Goal: Task Accomplishment & Management: Use online tool/utility

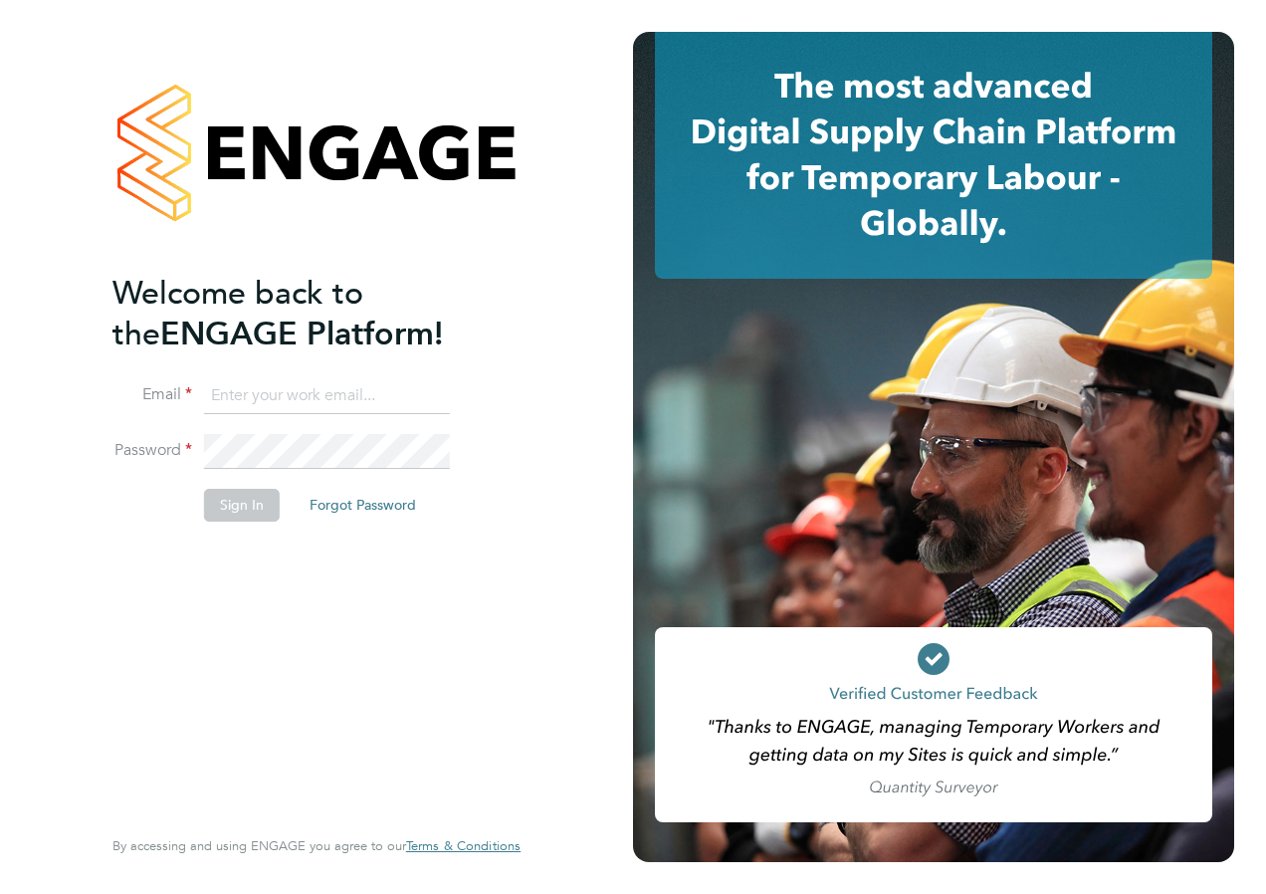
type input "laura.millward@reed.com"
click at [244, 502] on button "Sign In" at bounding box center [242, 505] width 76 height 32
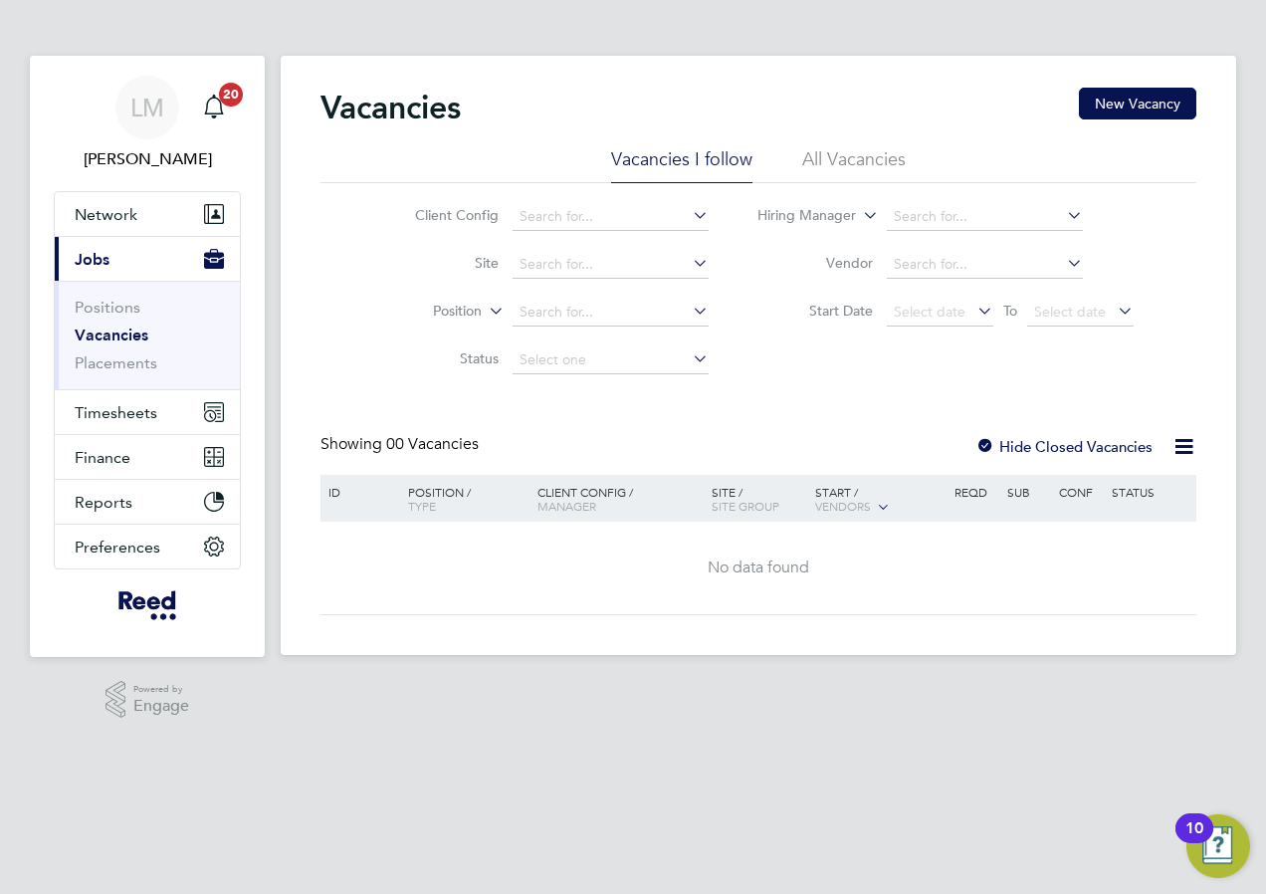
click at [825, 158] on li "All Vacancies" at bounding box center [854, 165] width 104 height 36
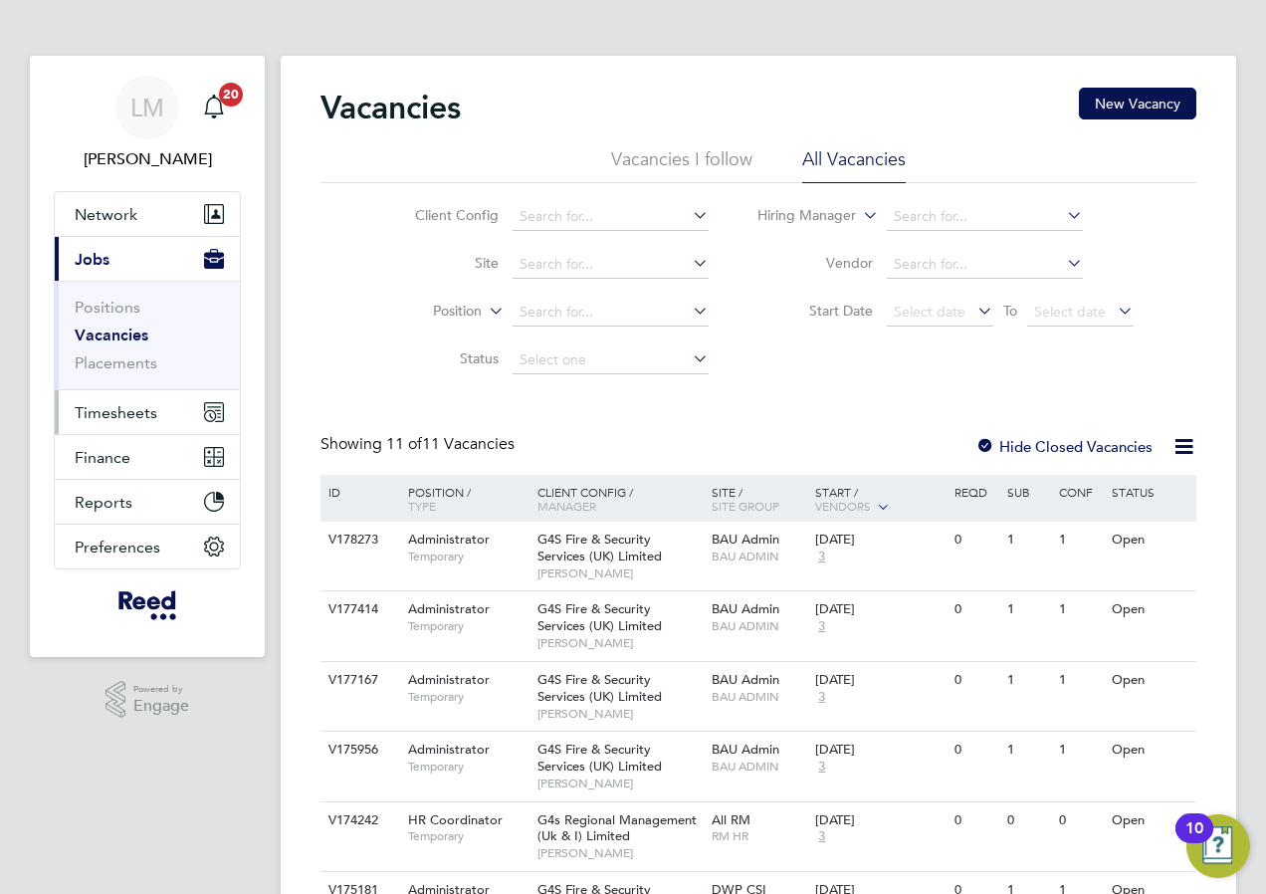
click at [136, 418] on span "Timesheets" at bounding box center [116, 412] width 83 height 19
click at [872, 163] on li "All Vacancies" at bounding box center [854, 165] width 104 height 36
click at [79, 414] on span "Timesheets" at bounding box center [116, 412] width 83 height 19
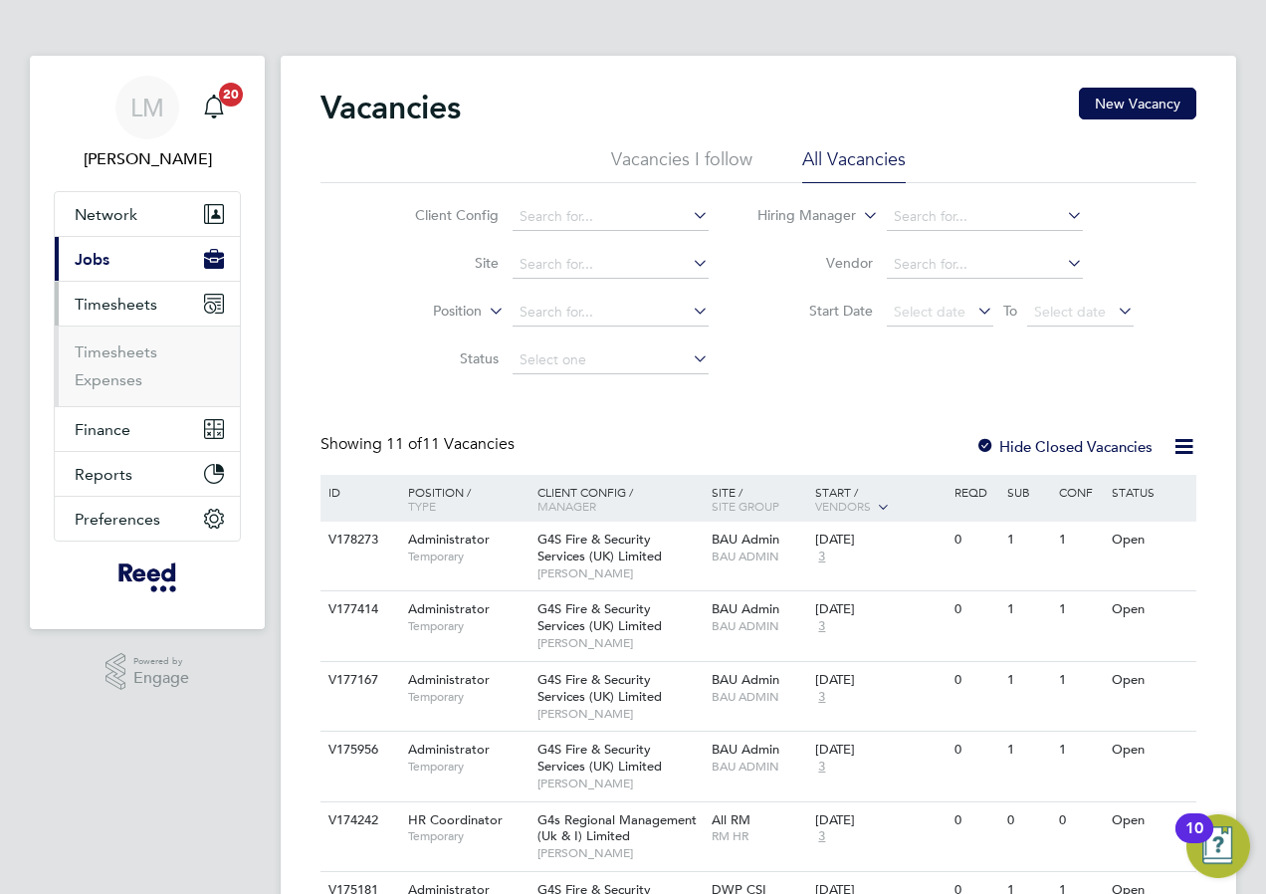
click at [106, 299] on span "Timesheets" at bounding box center [116, 304] width 83 height 19
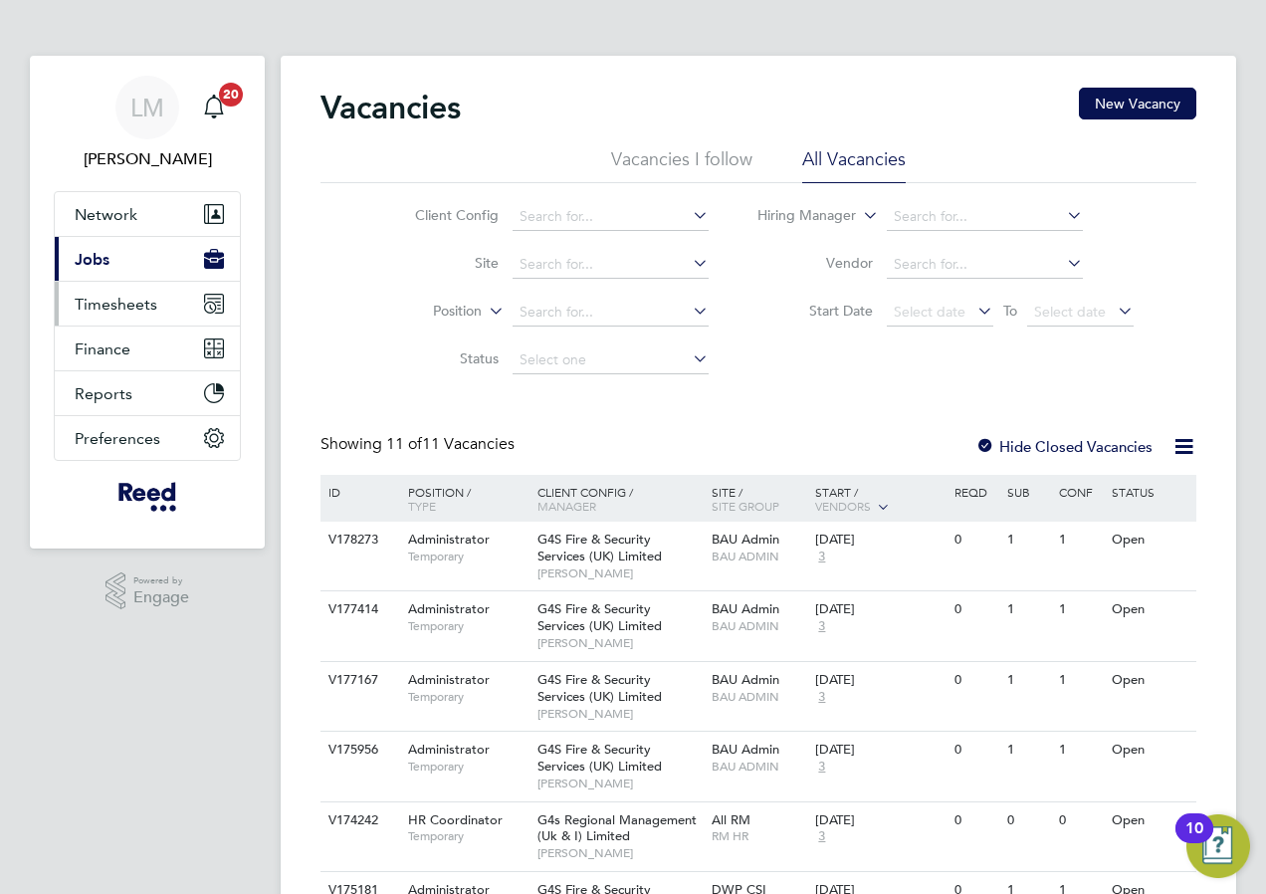
click at [114, 309] on span "Timesheets" at bounding box center [116, 304] width 83 height 19
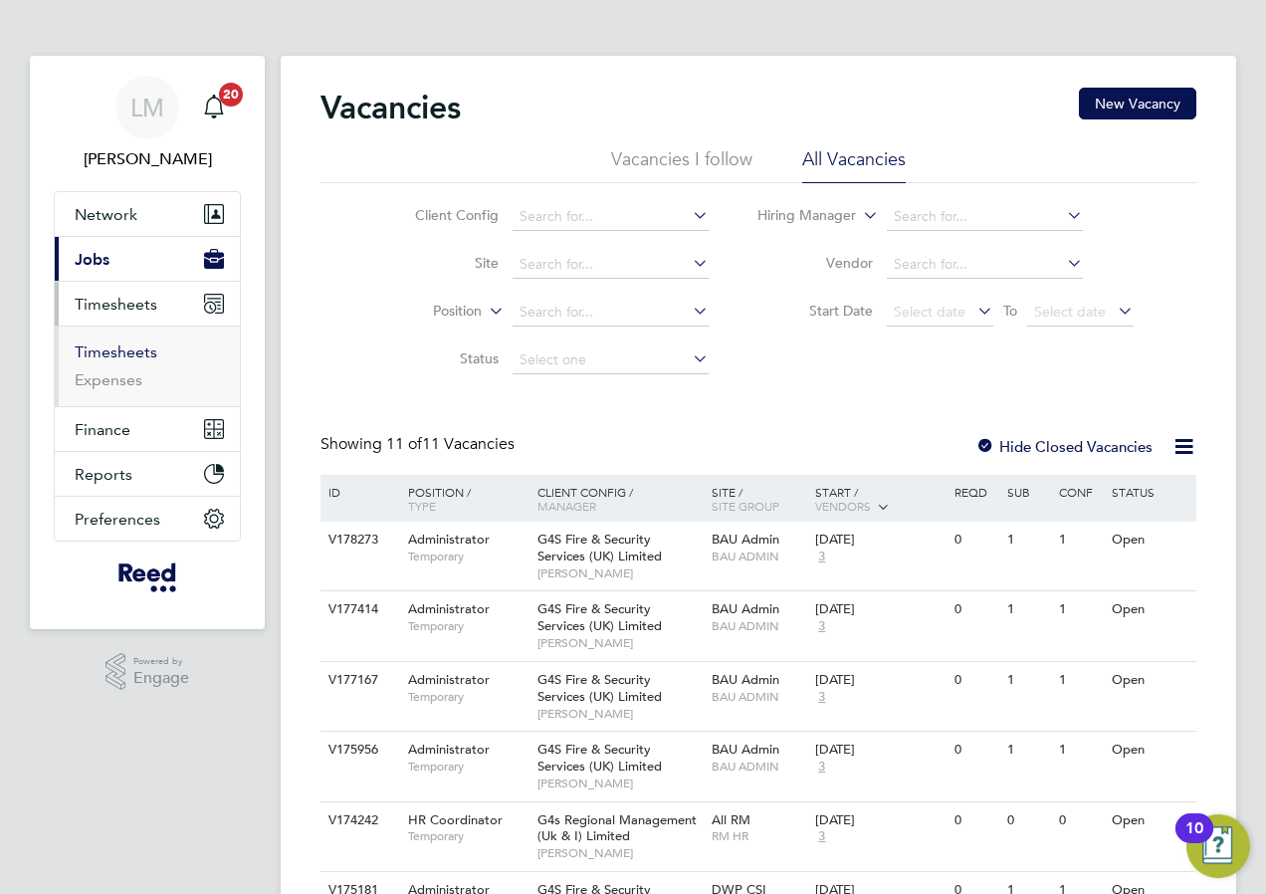
click at [118, 348] on link "Timesheets" at bounding box center [116, 351] width 83 height 19
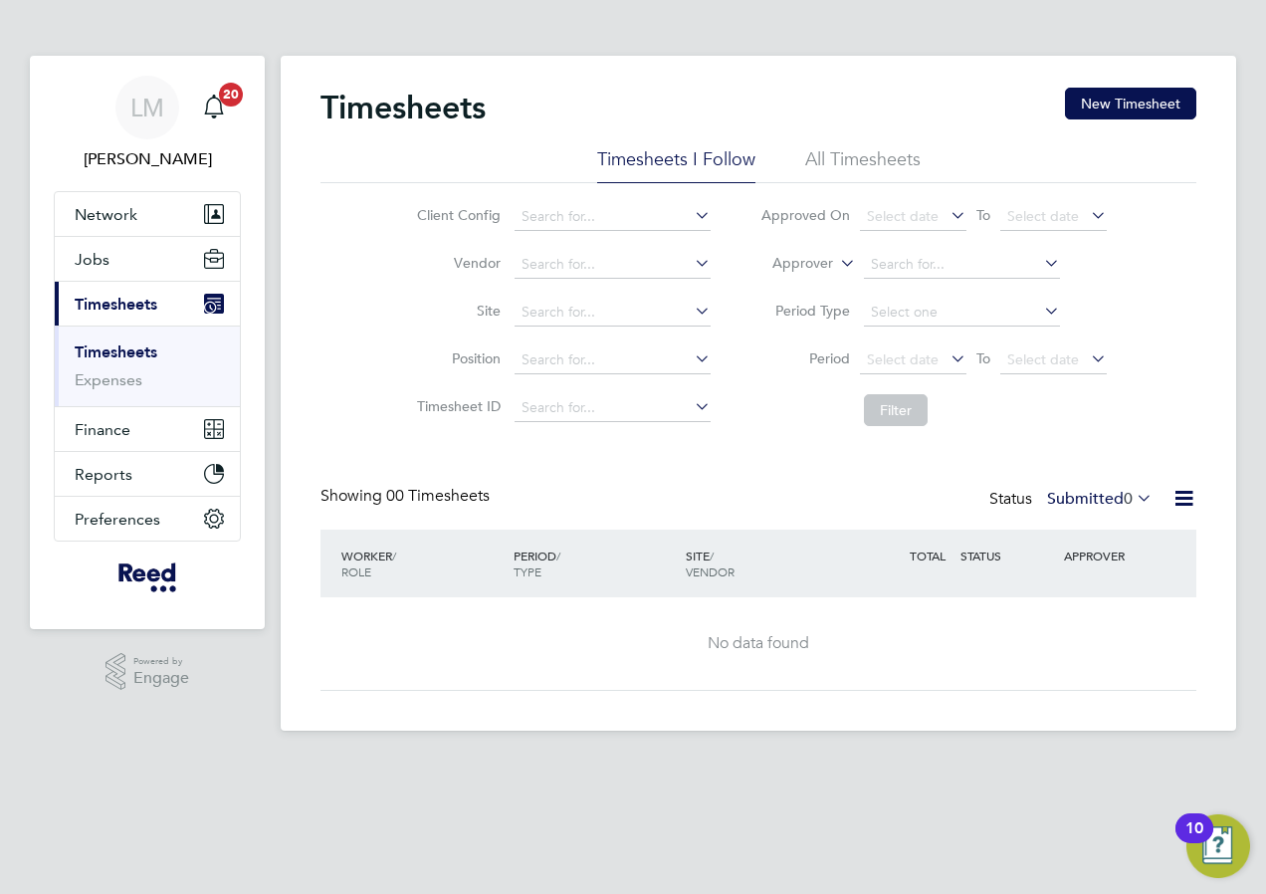
click at [1119, 501] on label "Submitted 0" at bounding box center [1100, 499] width 106 height 20
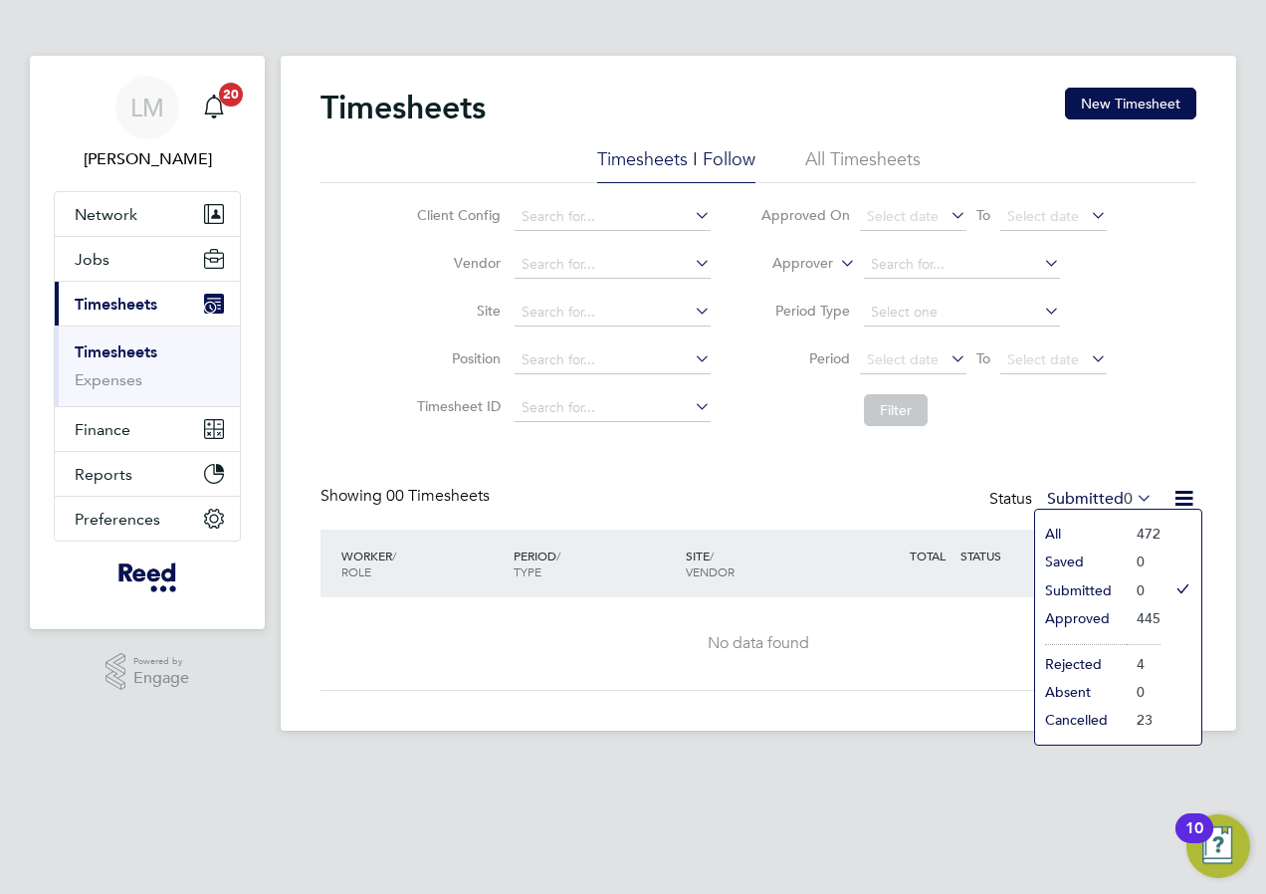
click at [1101, 623] on li "Approved" at bounding box center [1081, 618] width 92 height 28
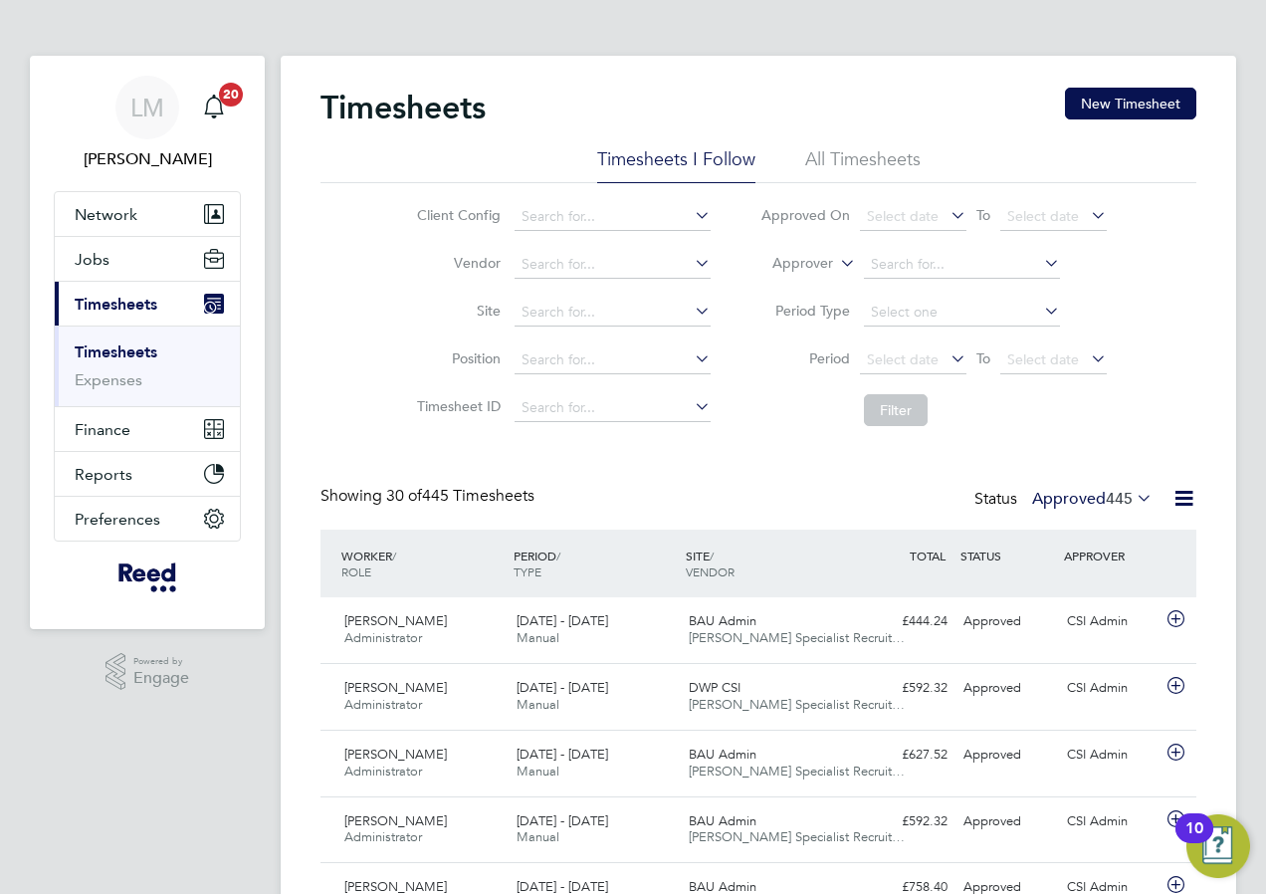
click at [878, 150] on li "All Timesheets" at bounding box center [862, 165] width 115 height 36
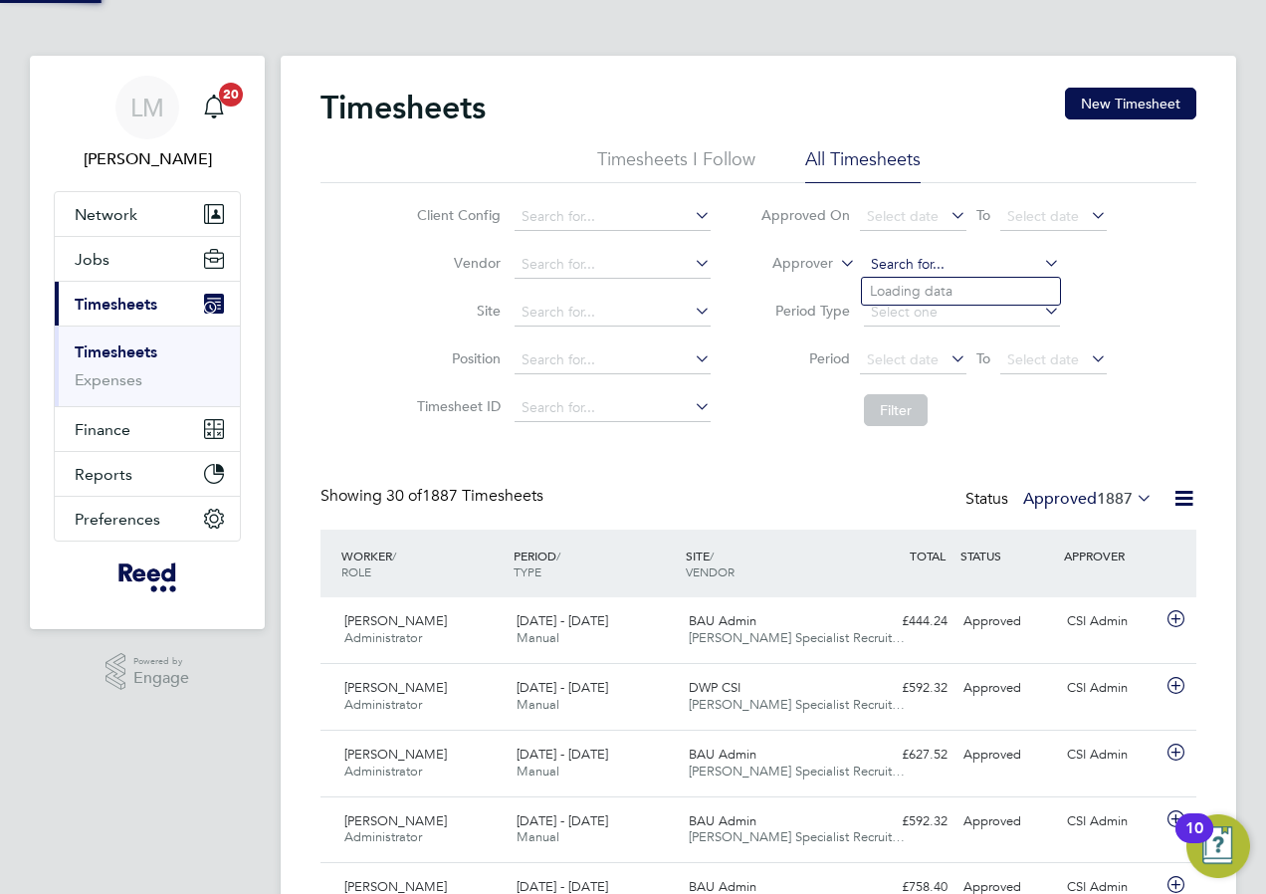
click at [895, 258] on input at bounding box center [962, 265] width 196 height 28
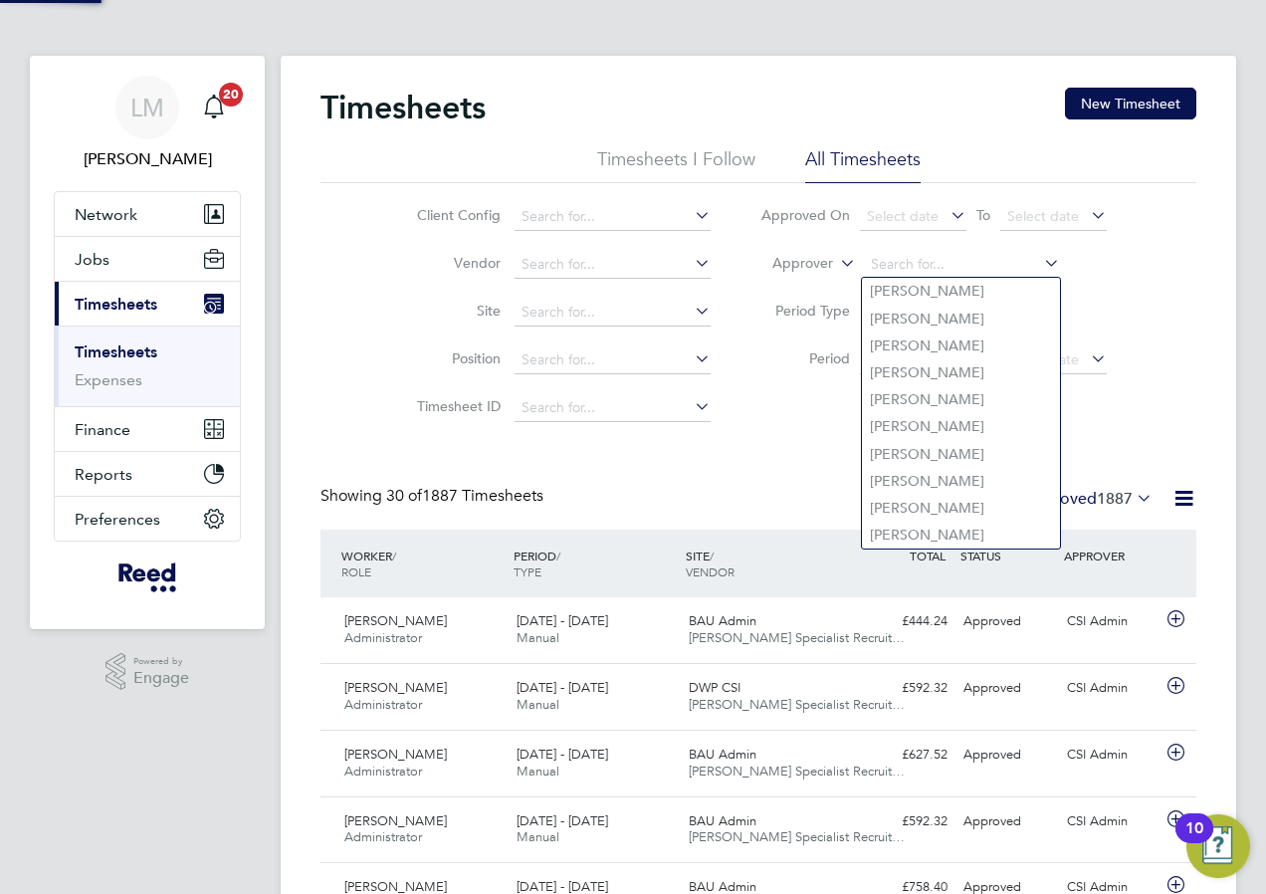
click at [823, 265] on label "Approver" at bounding box center [789, 264] width 90 height 20
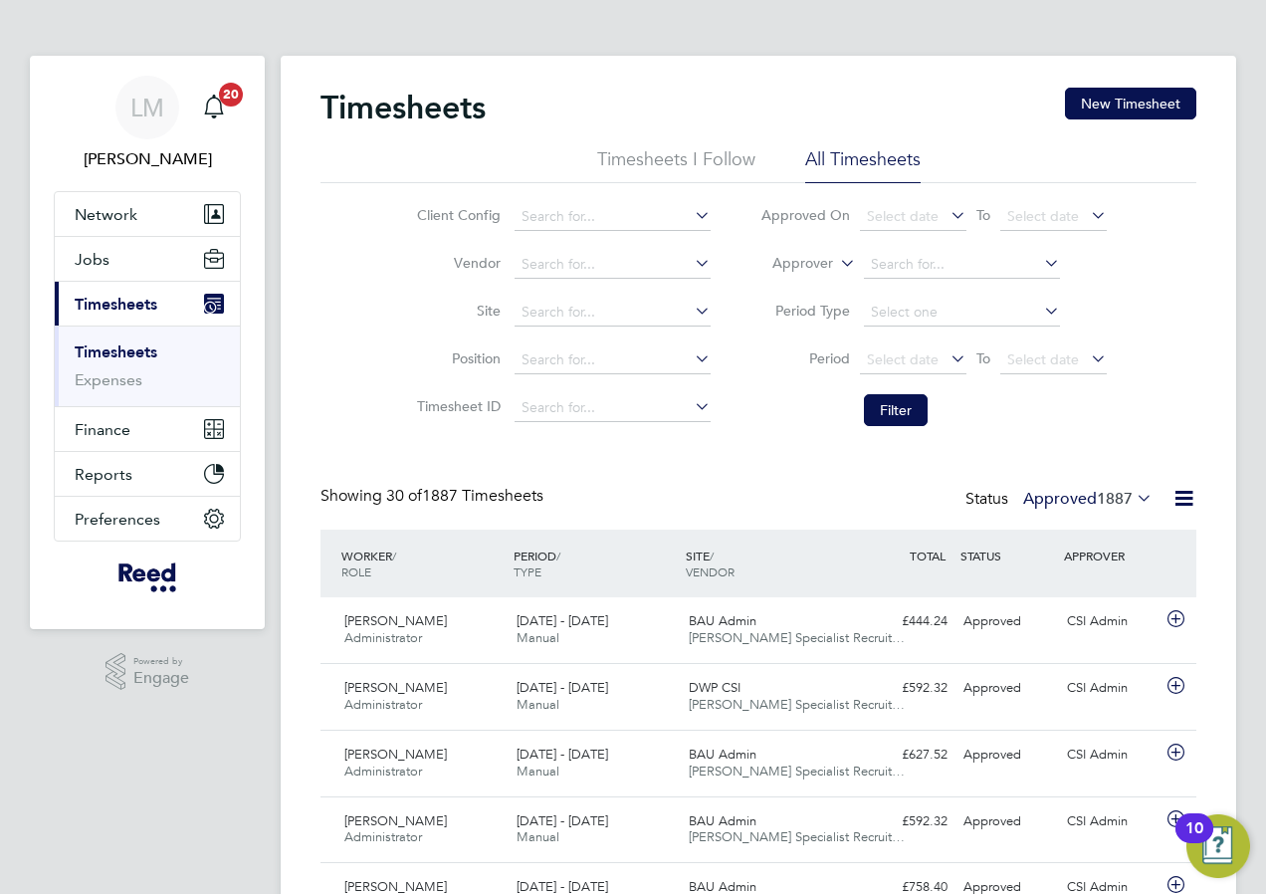
click at [808, 293] on li "Worker" at bounding box center [784, 287] width 99 height 26
click at [911, 260] on input at bounding box center [962, 265] width 196 height 28
click at [951, 319] on li "[PERSON_NAME]" at bounding box center [985, 319] width 246 height 27
type input "[PERSON_NAME]"
click at [796, 414] on li "Filter" at bounding box center [934, 410] width 396 height 52
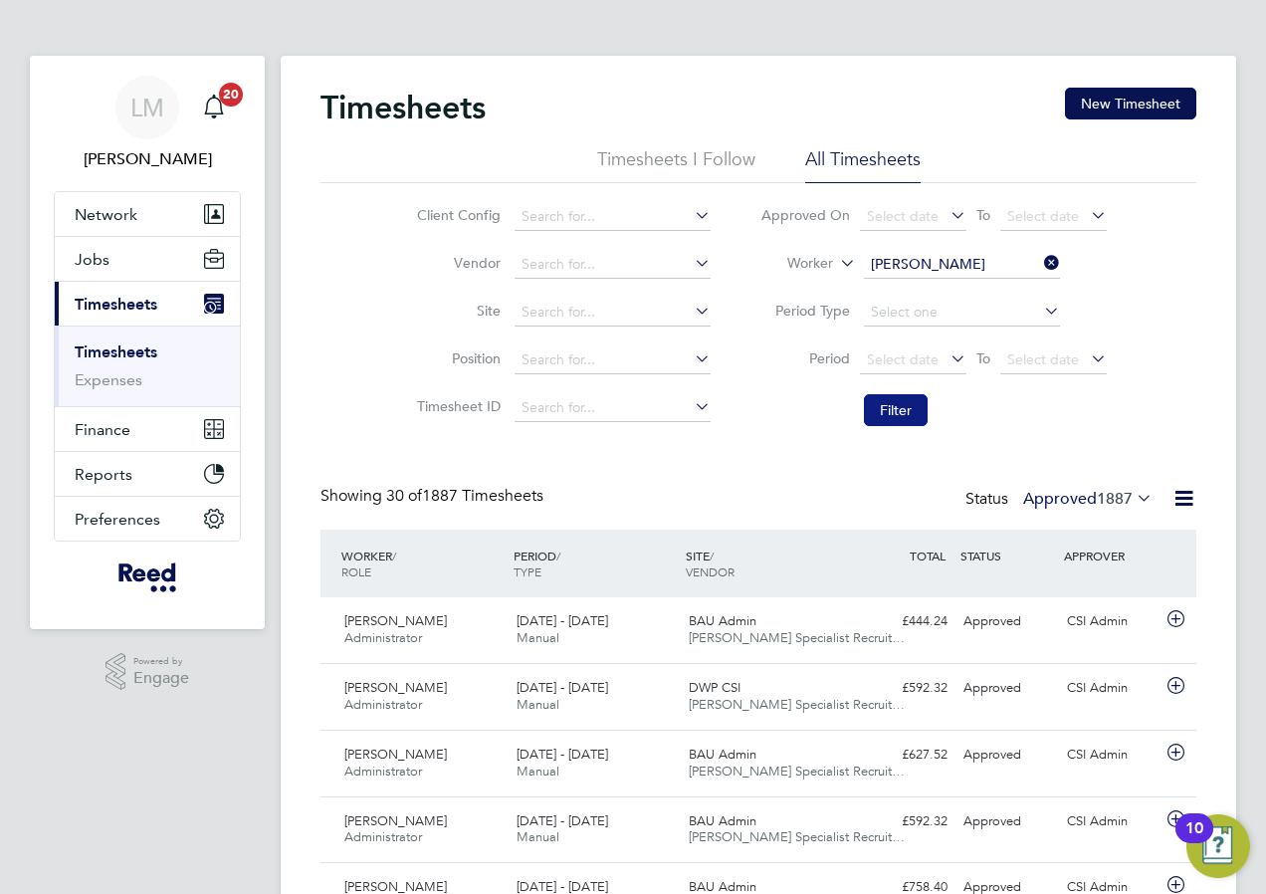
click at [899, 414] on button "Filter" at bounding box center [896, 410] width 64 height 32
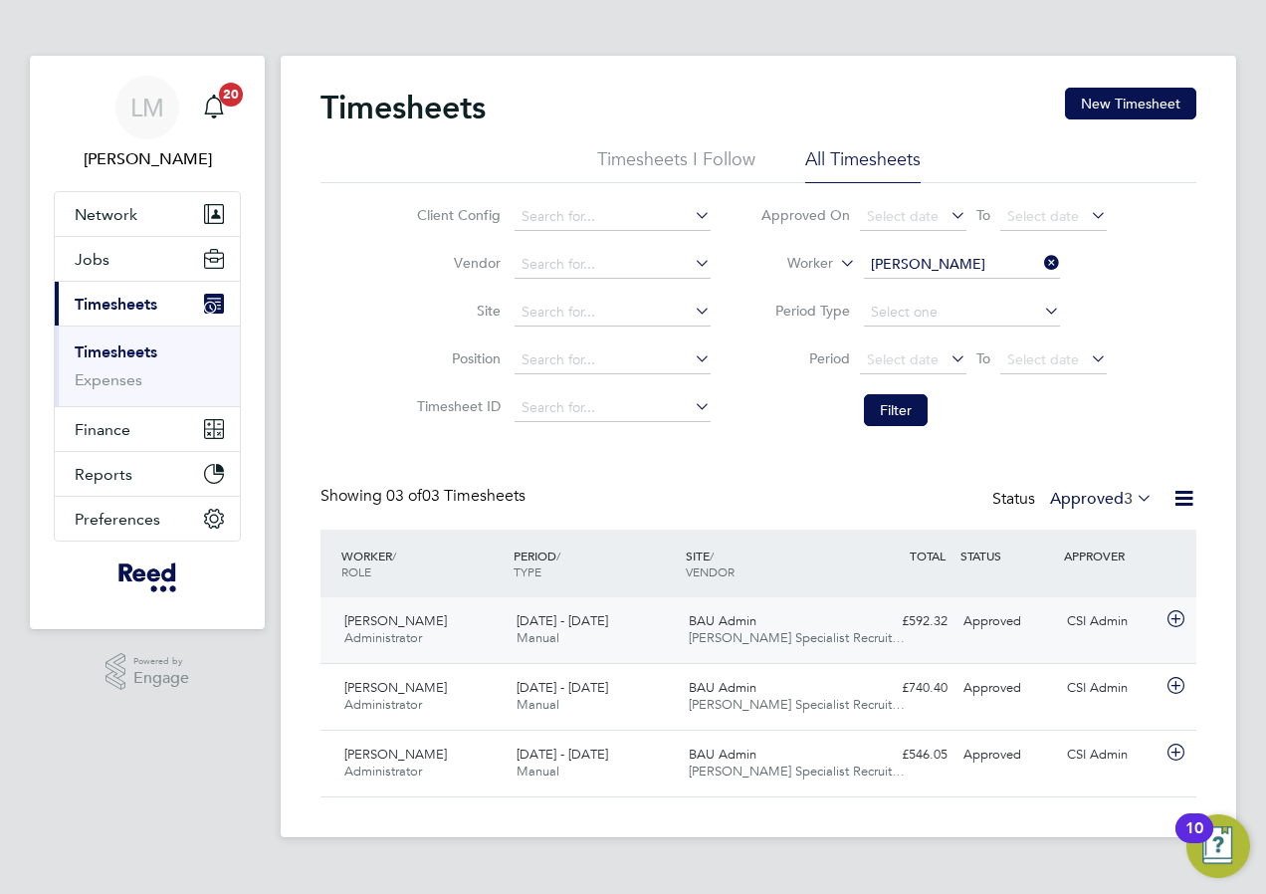
click at [1186, 621] on icon at bounding box center [1176, 619] width 25 height 16
